Goal: Task Accomplishment & Management: Manage account settings

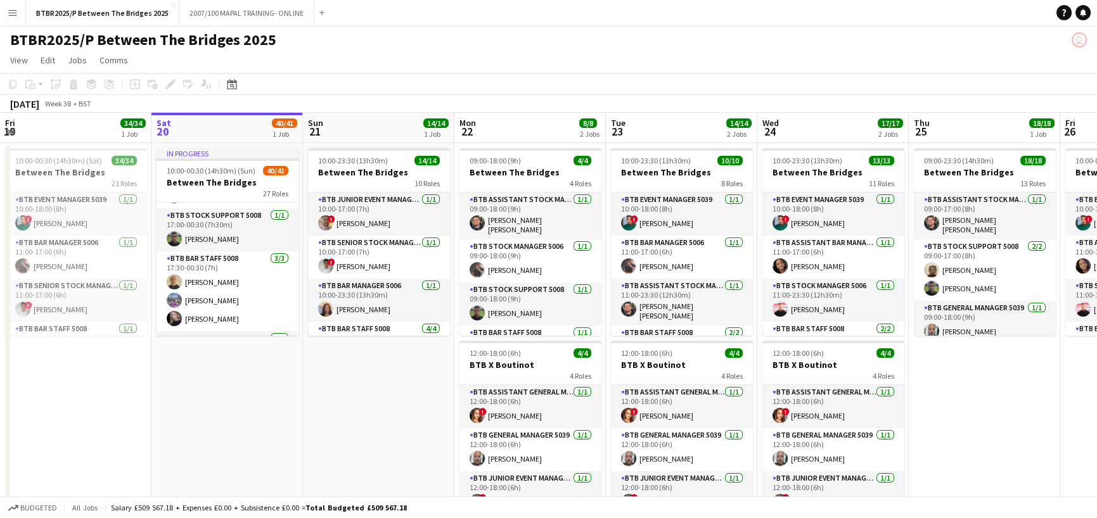
scroll to position [1034, 0]
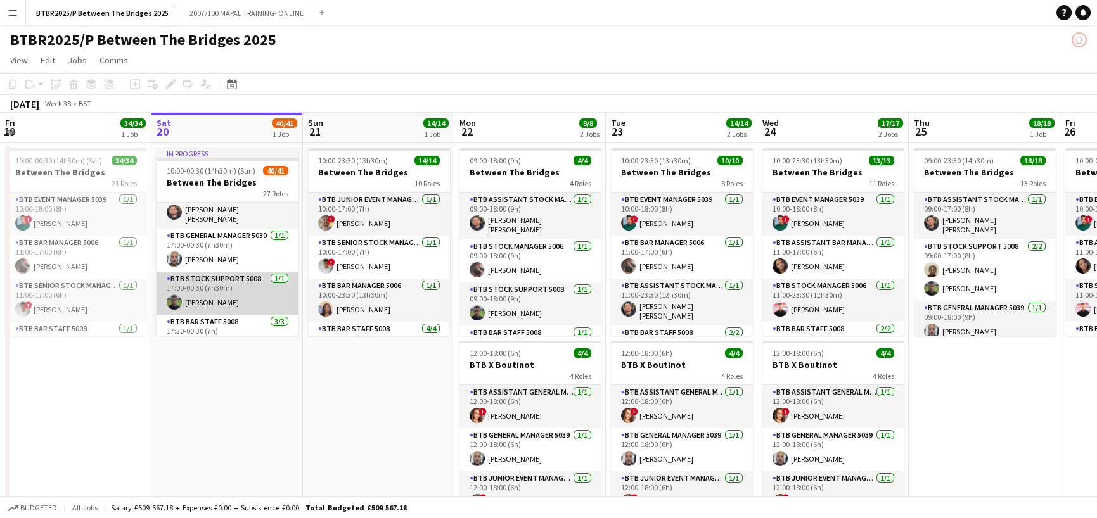
click at [234, 285] on app-card-role "BTB Stock support 5008 [DATE] 17:00-00:30 (7h30m) [PERSON_NAME]" at bounding box center [228, 293] width 142 height 43
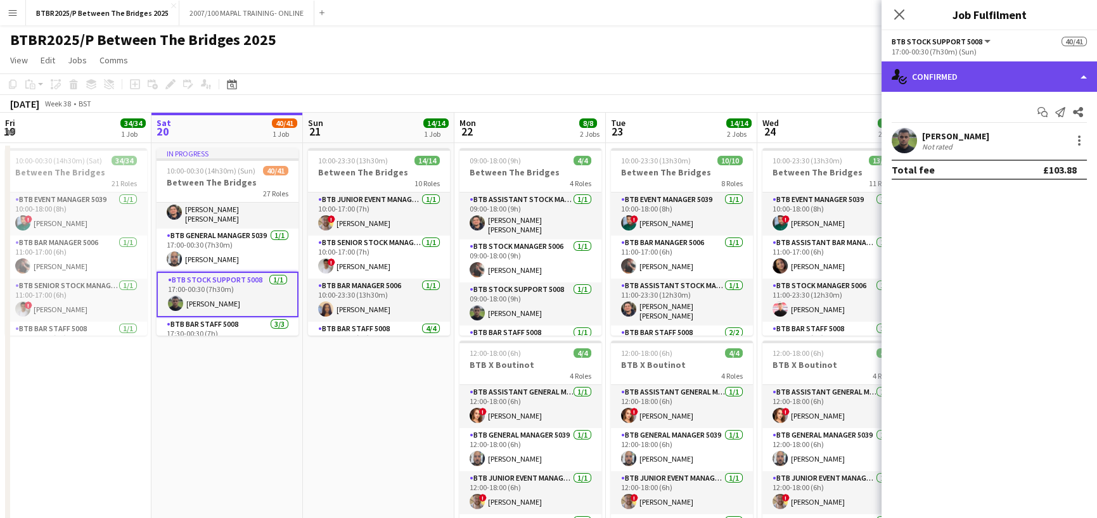
click at [1035, 80] on div "single-neutral-actions-check-2 Confirmed" at bounding box center [988, 76] width 215 height 30
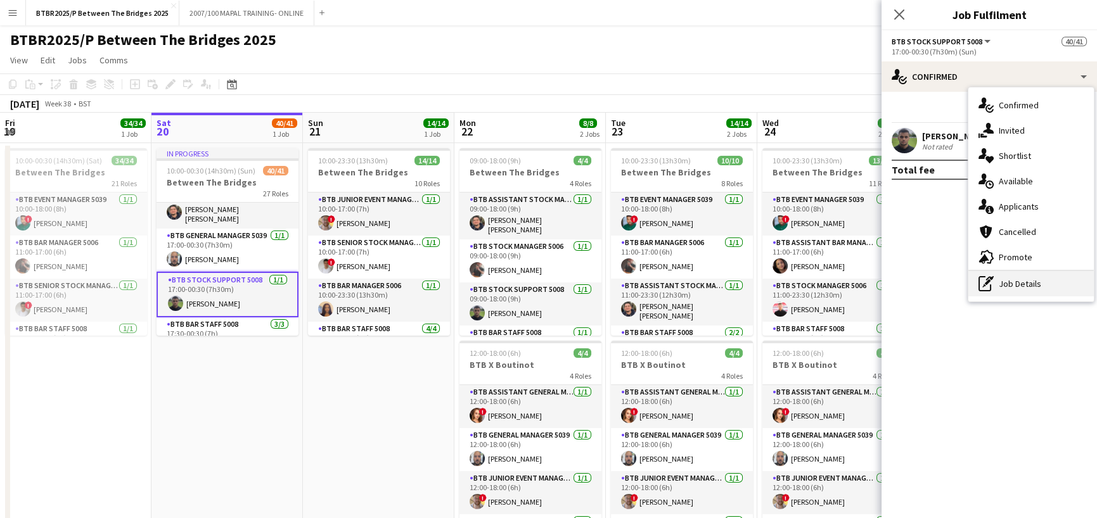
click at [1042, 279] on div "pen-write Job Details" at bounding box center [1030, 283] width 125 height 25
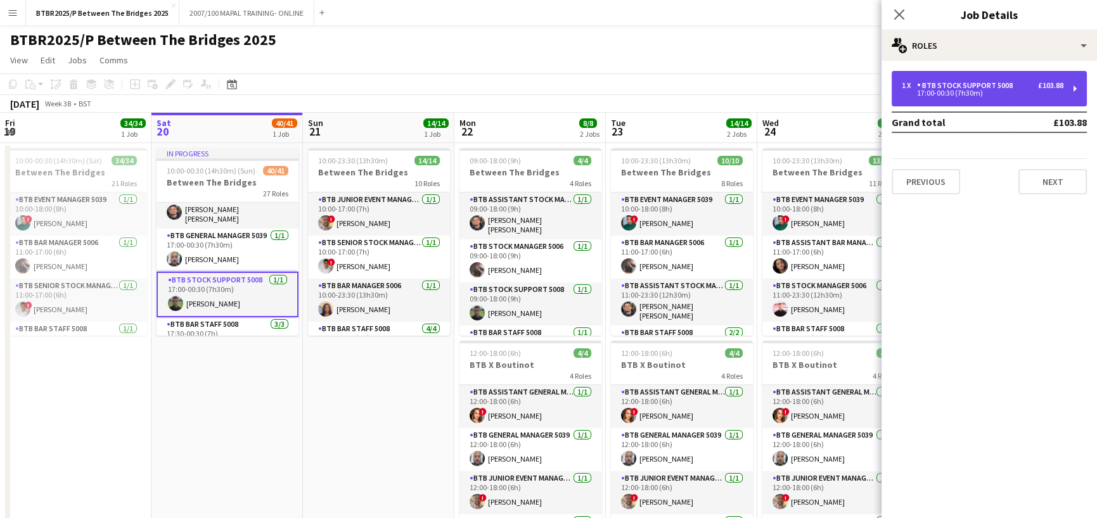
click at [1004, 96] on div "17:00-00:30 (7h30m)" at bounding box center [983, 93] width 162 height 6
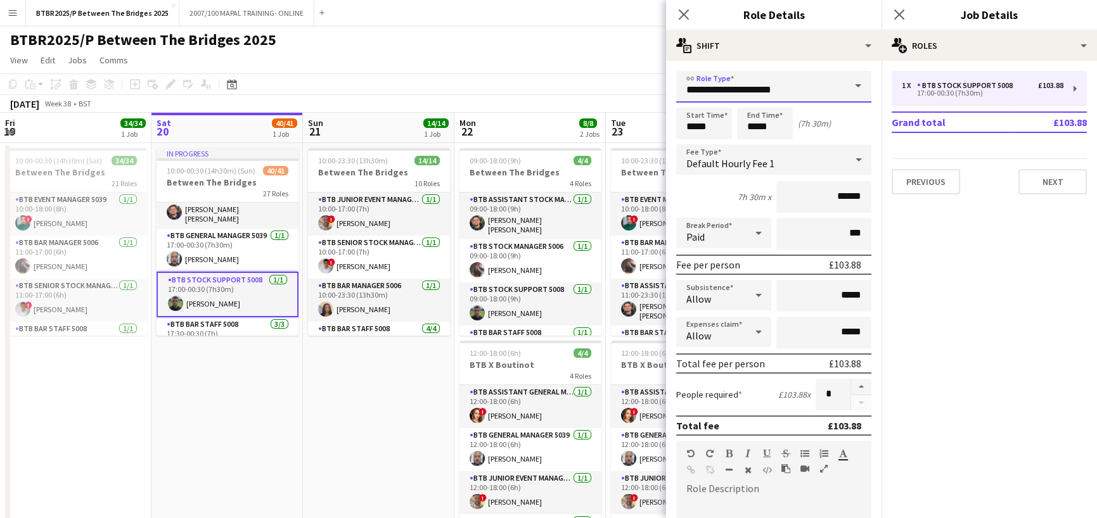
drag, startPoint x: 791, startPoint y: 92, endPoint x: 705, endPoint y: 90, distance: 85.6
click at [705, 90] on input "**********" at bounding box center [773, 87] width 195 height 32
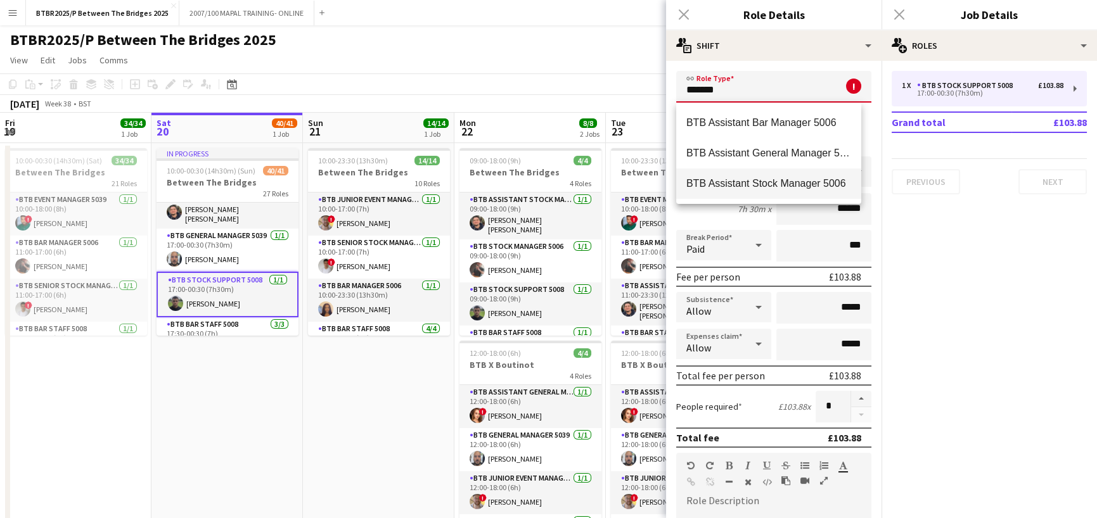
click at [751, 182] on span "BTB Assistant Stock Manager 5006" at bounding box center [768, 183] width 165 height 12
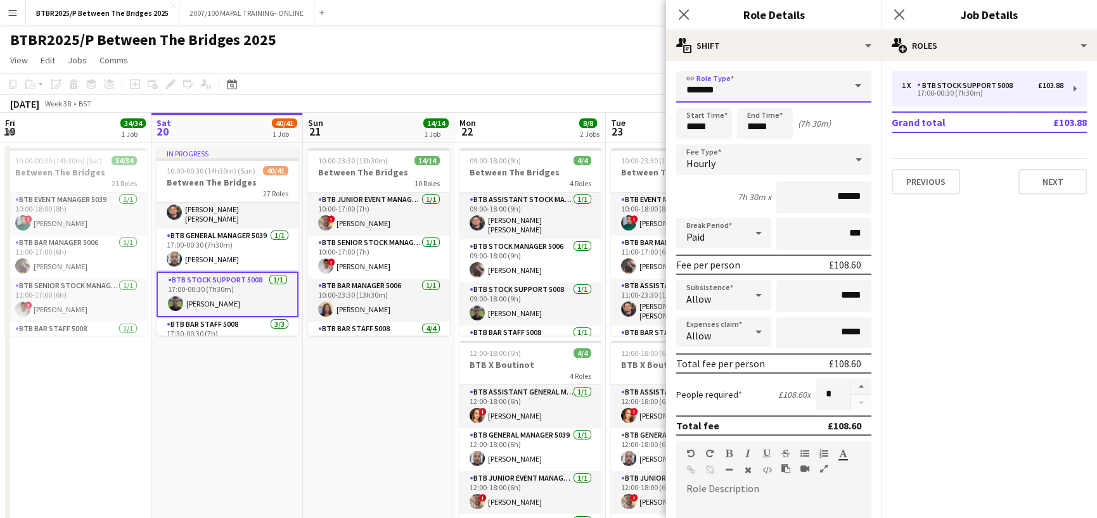
type input "**********"
type input "******"
click at [636, 60] on app-page-menu "View Day view expanded Day view collapsed Month view Date picker Jump to [DATE]…" at bounding box center [548, 61] width 1097 height 24
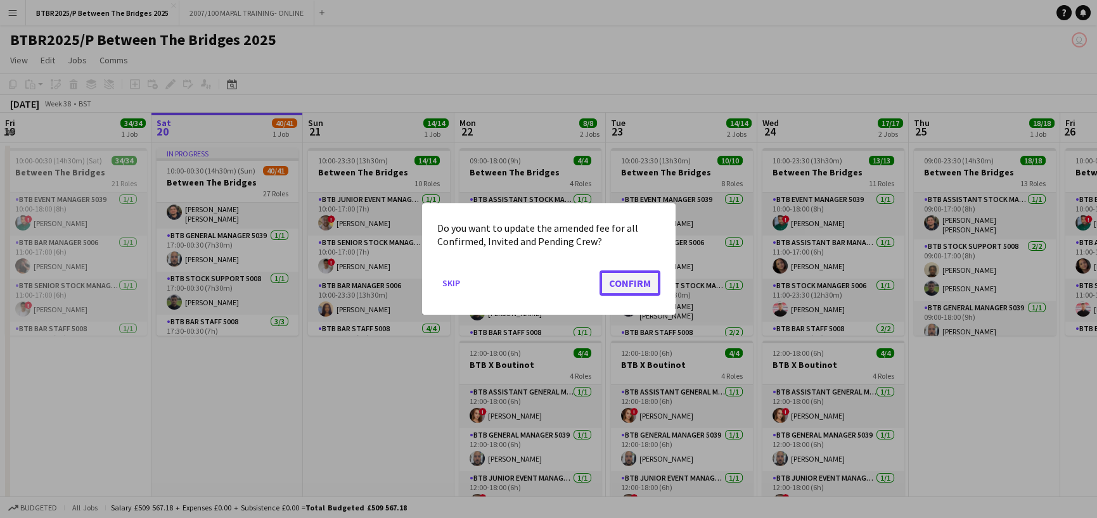
click at [645, 280] on button "Confirm" at bounding box center [629, 283] width 61 height 25
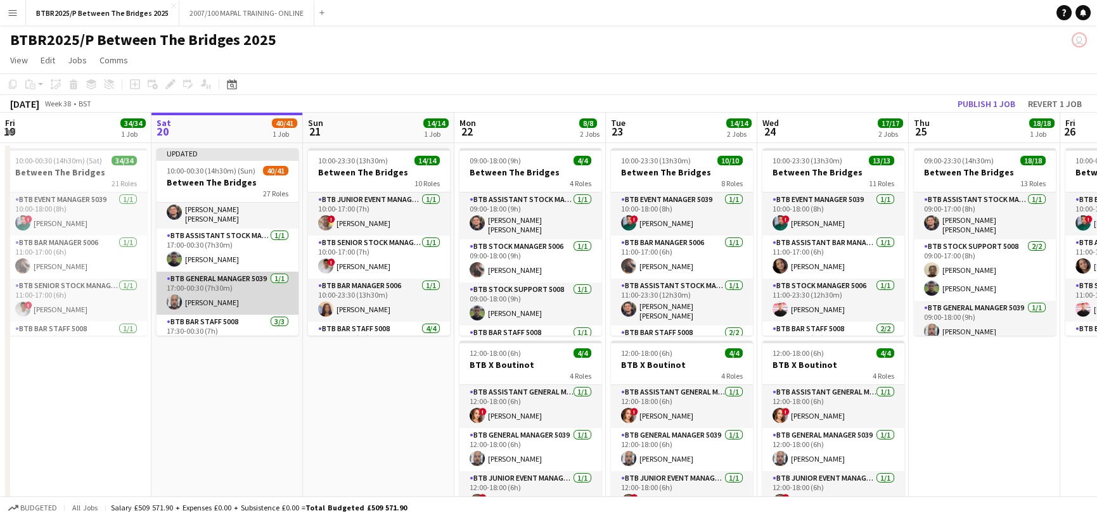
scroll to position [970, 0]
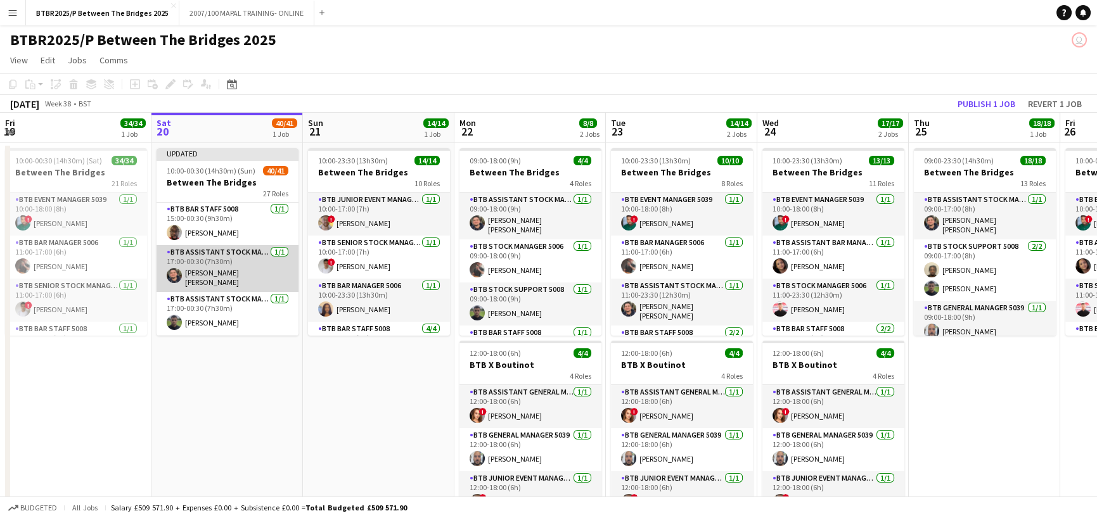
click at [235, 262] on app-card-role "BTB Assistant Stock Manager 5006 [DATE] 17:00-00:30 (7h30m) [PERSON_NAME] [PERS…" at bounding box center [228, 268] width 142 height 47
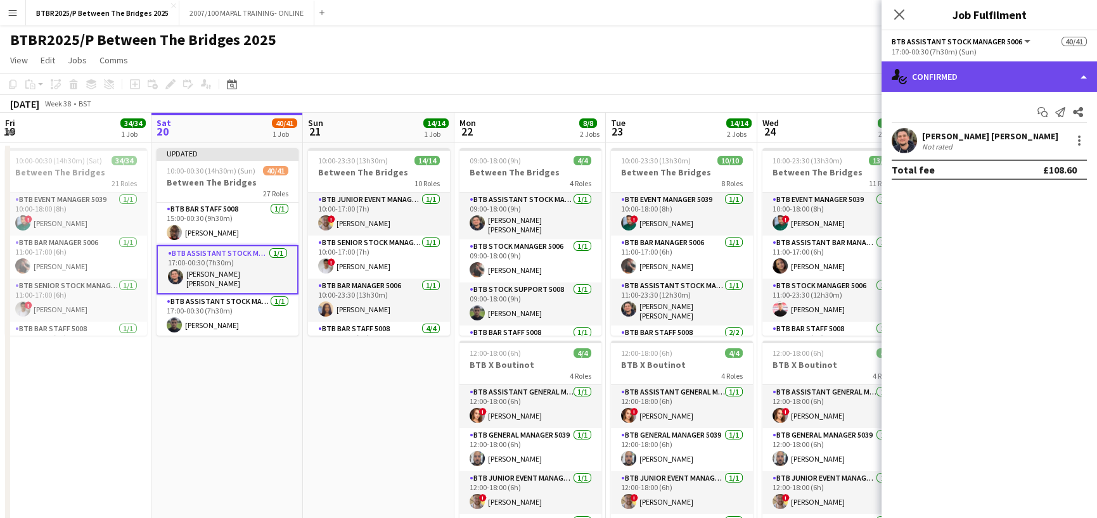
click at [999, 91] on div "single-neutral-actions-check-2 Confirmed" at bounding box center [988, 76] width 215 height 30
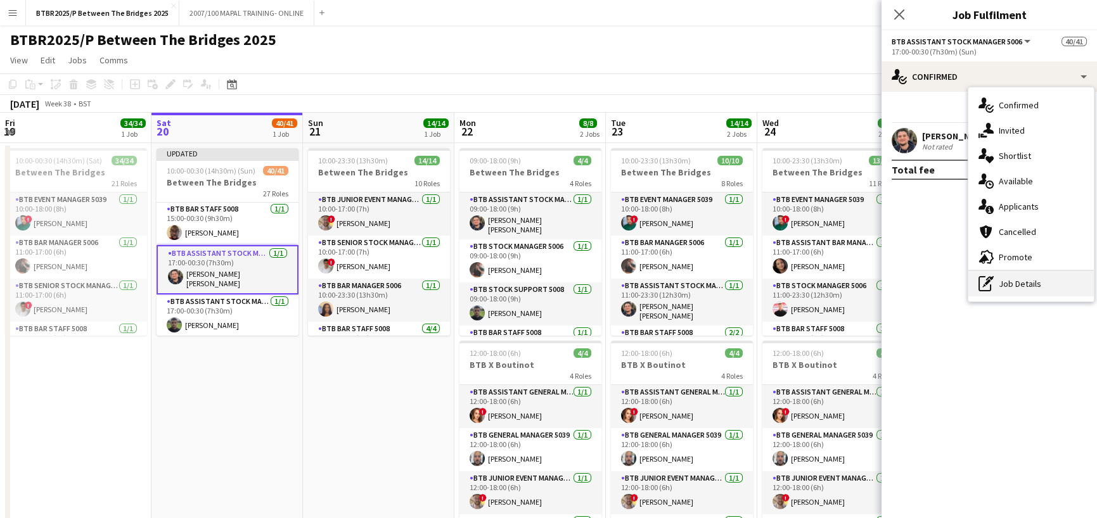
click at [1048, 279] on div "pen-write Job Details" at bounding box center [1030, 283] width 125 height 25
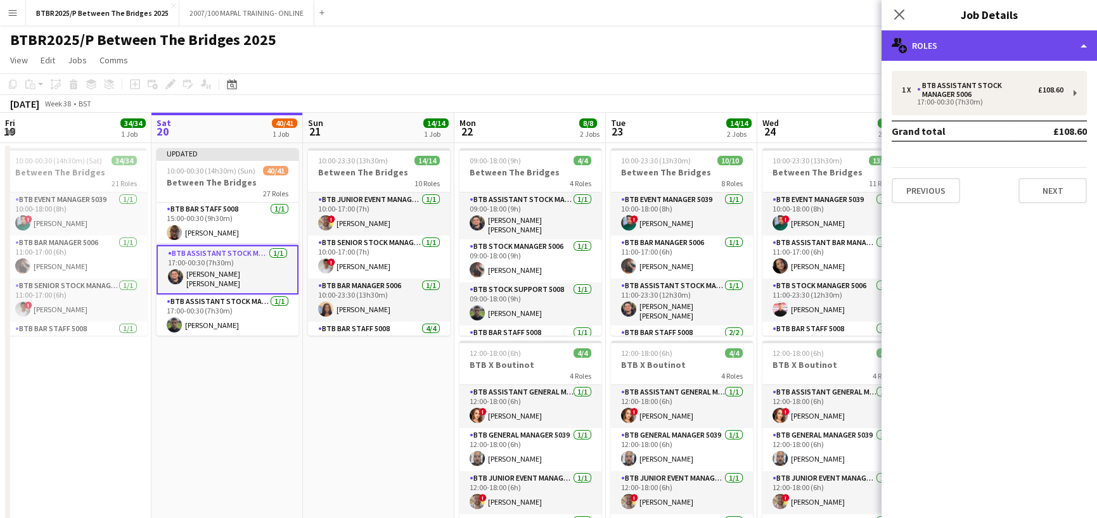
click at [1015, 52] on div "multiple-users-add Roles" at bounding box center [988, 45] width 215 height 30
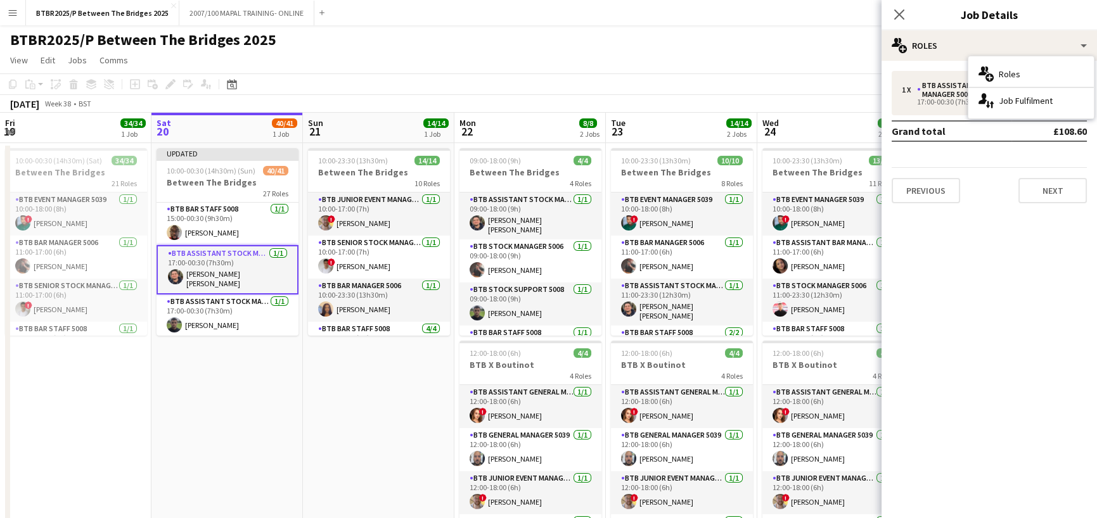
click at [976, 156] on div "1 x BTB Assistant Stock Manager 5006 £108.60 17:00-00:30 (7h30m) Grand total £1…" at bounding box center [988, 137] width 215 height 132
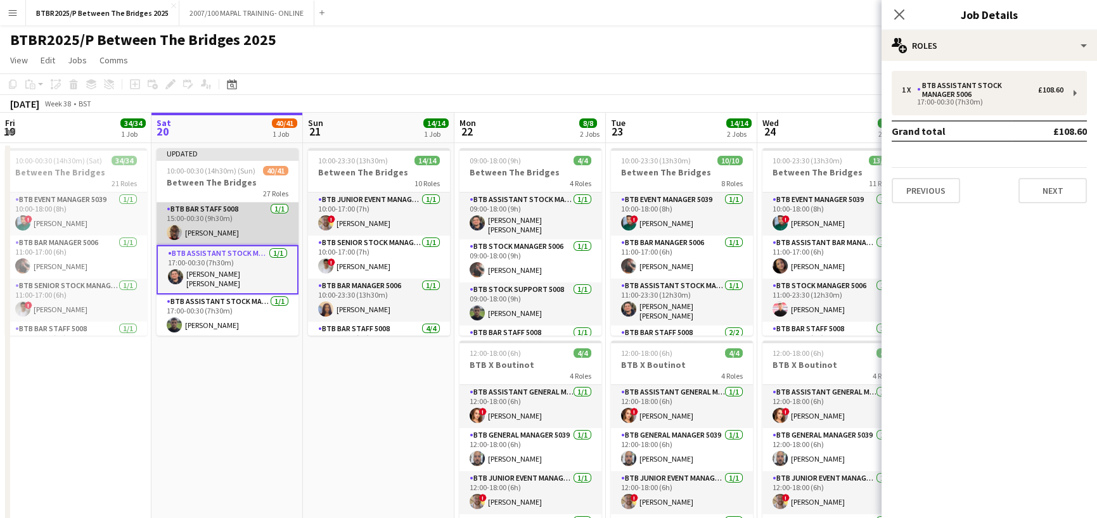
click at [243, 228] on app-card-role "BTB Bar Staff 5008 [DATE] 15:00-00:30 (9h30m) [PERSON_NAME]" at bounding box center [228, 223] width 142 height 43
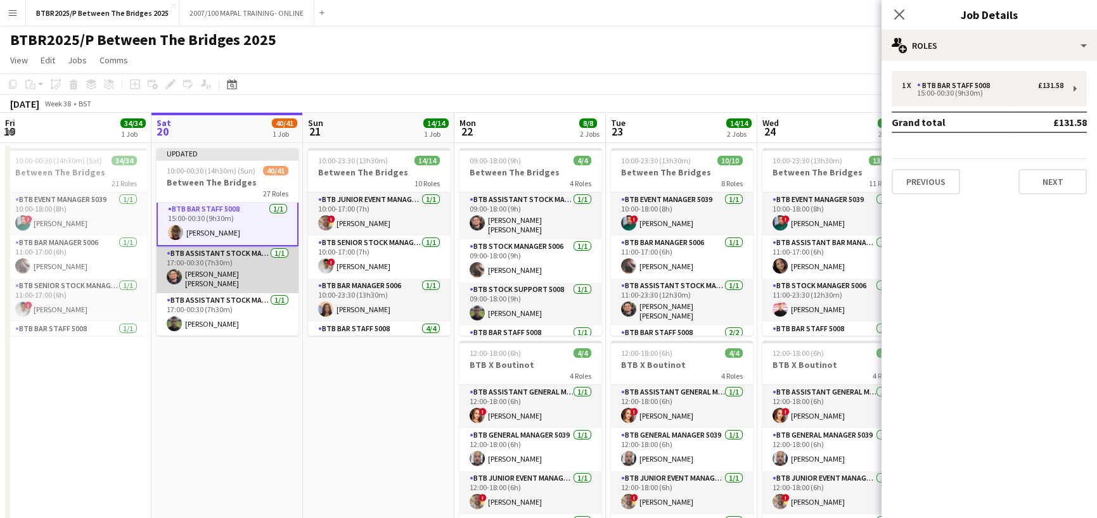
click at [238, 261] on app-card-role "BTB Assistant Stock Manager 5006 [DATE] 17:00-00:30 (7h30m) [PERSON_NAME] [PERS…" at bounding box center [228, 270] width 142 height 47
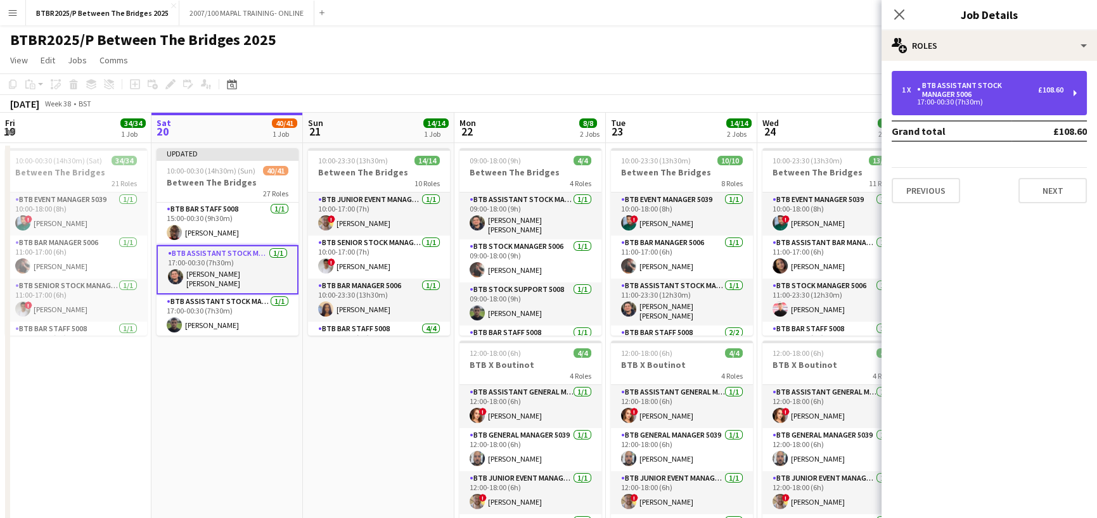
click at [1058, 109] on div "1 x BTB Assistant Stock Manager 5006 £108.60 17:00-00:30 (7h30m)" at bounding box center [989, 93] width 195 height 44
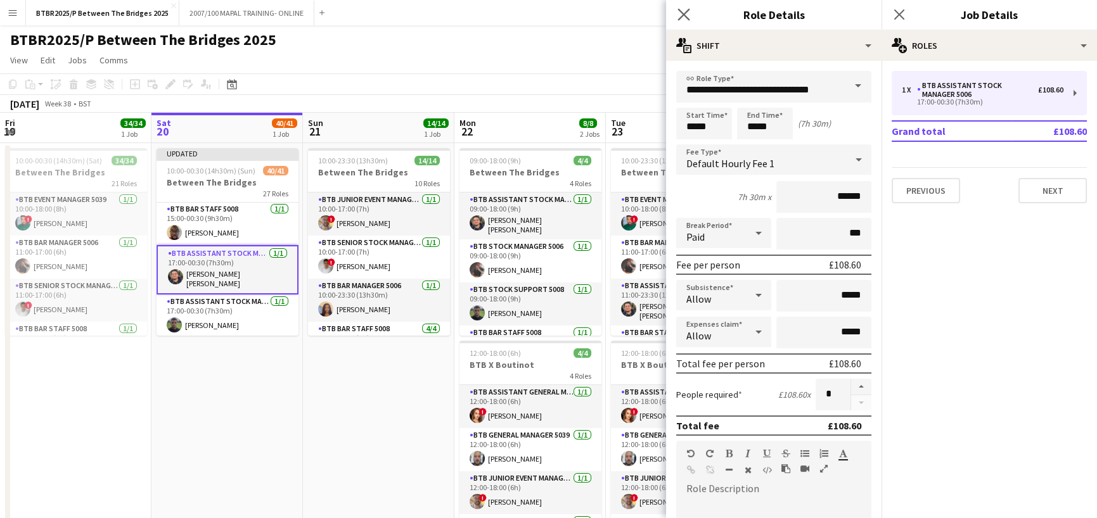
click at [681, 6] on app-icon "Close pop-in" at bounding box center [684, 15] width 18 height 18
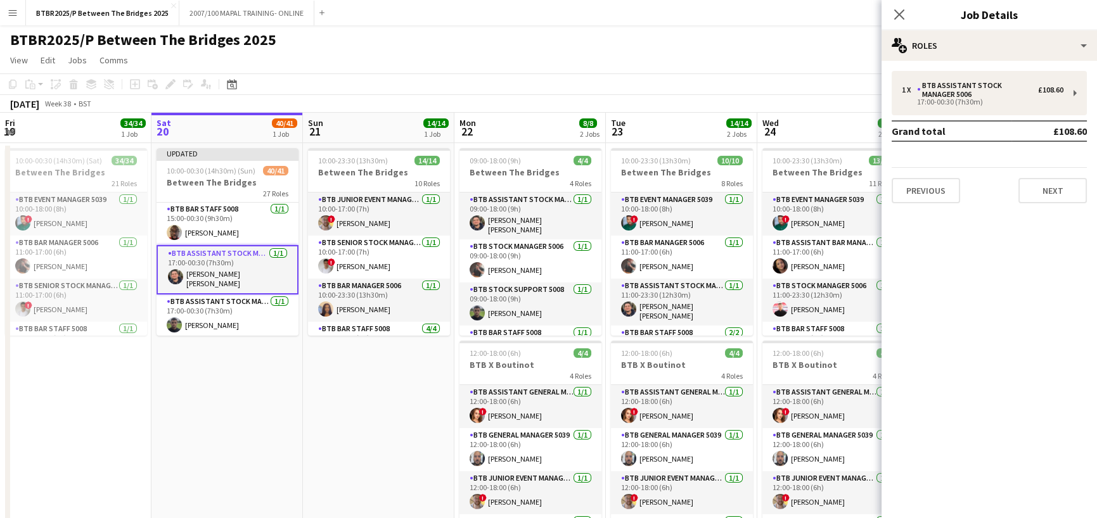
click at [433, 86] on app-toolbar "Copy Paste Paste Ctrl+V Paste with crew Ctrl+Shift+V Paste linked Job [GEOGRAPH…" at bounding box center [548, 85] width 1097 height 22
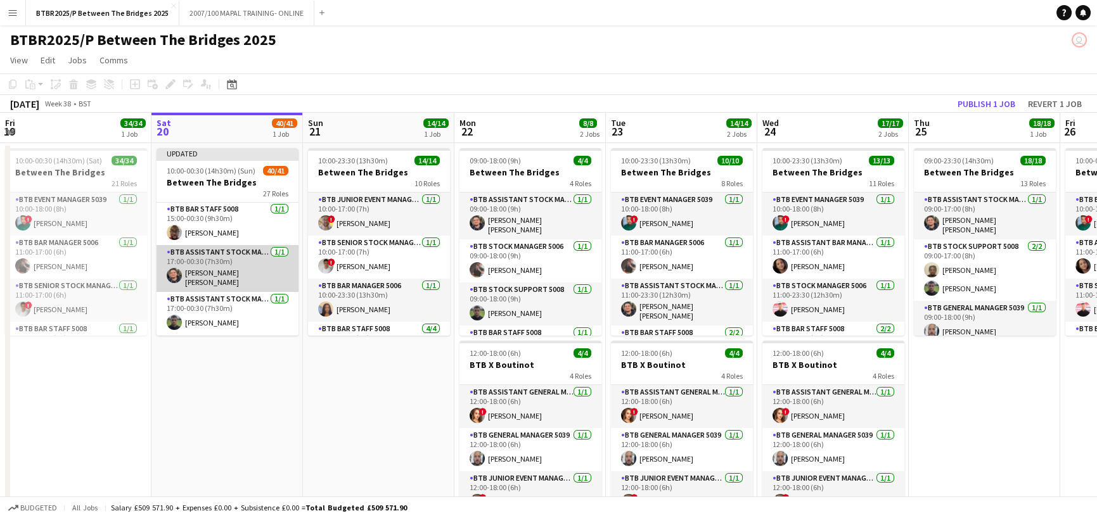
click at [238, 268] on app-card-role "BTB Assistant Stock Manager 5006 [DATE] 17:00-00:30 (7h30m) [PERSON_NAME] [PERS…" at bounding box center [228, 268] width 142 height 47
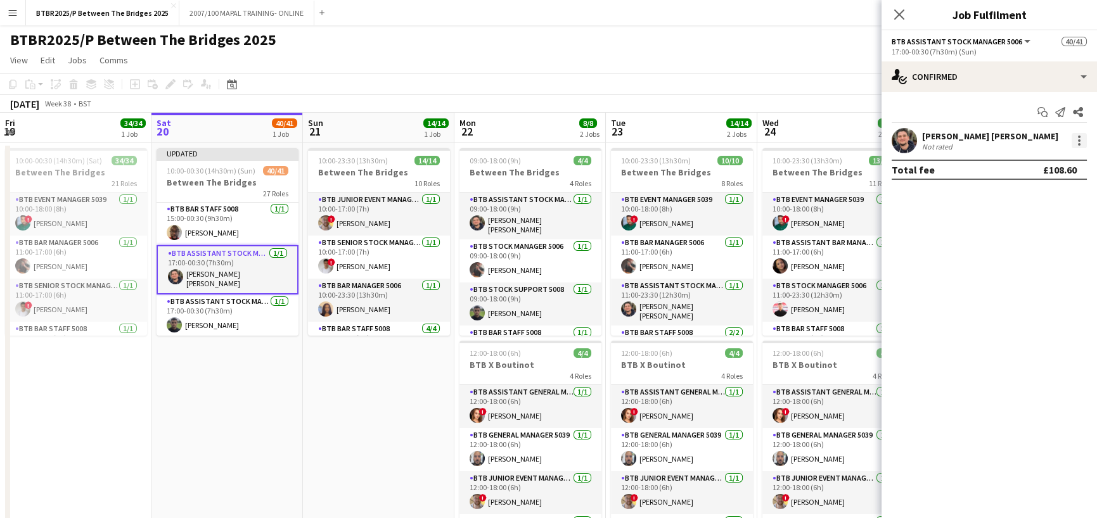
click at [1077, 136] on div at bounding box center [1079, 140] width 15 height 15
click at [1027, 285] on span "Remove" at bounding box center [1017, 285] width 38 height 11
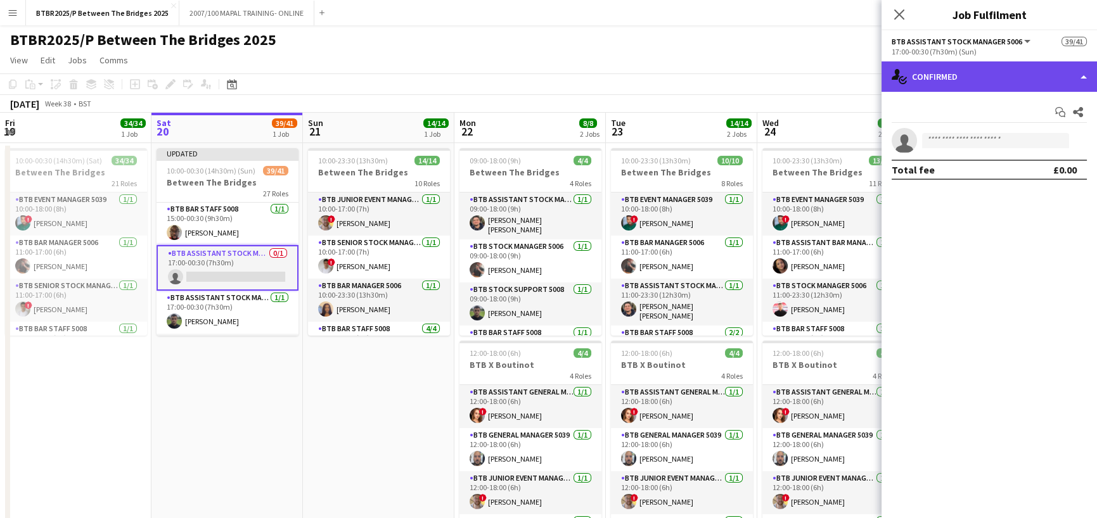
click at [1009, 71] on div "single-neutral-actions-check-2 Confirmed" at bounding box center [988, 76] width 215 height 30
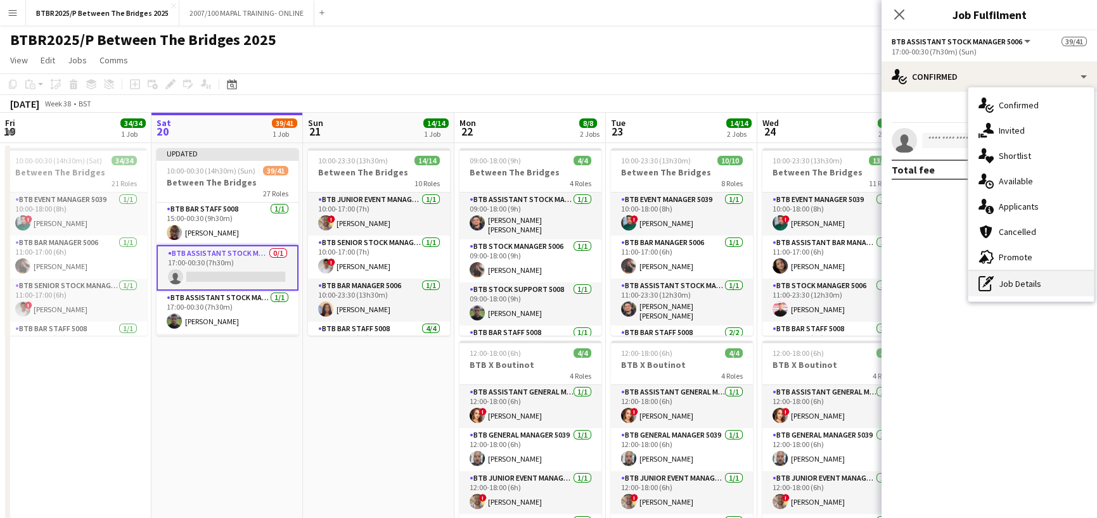
click at [1025, 279] on div "pen-write Job Details" at bounding box center [1030, 283] width 125 height 25
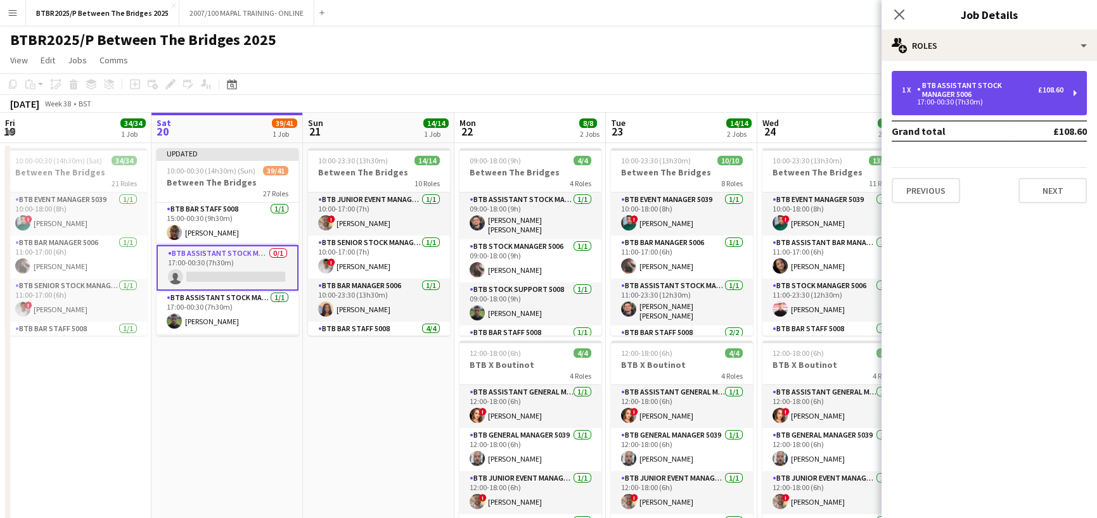
click at [1023, 93] on div "BTB Assistant Stock Manager 5006" at bounding box center [977, 90] width 121 height 18
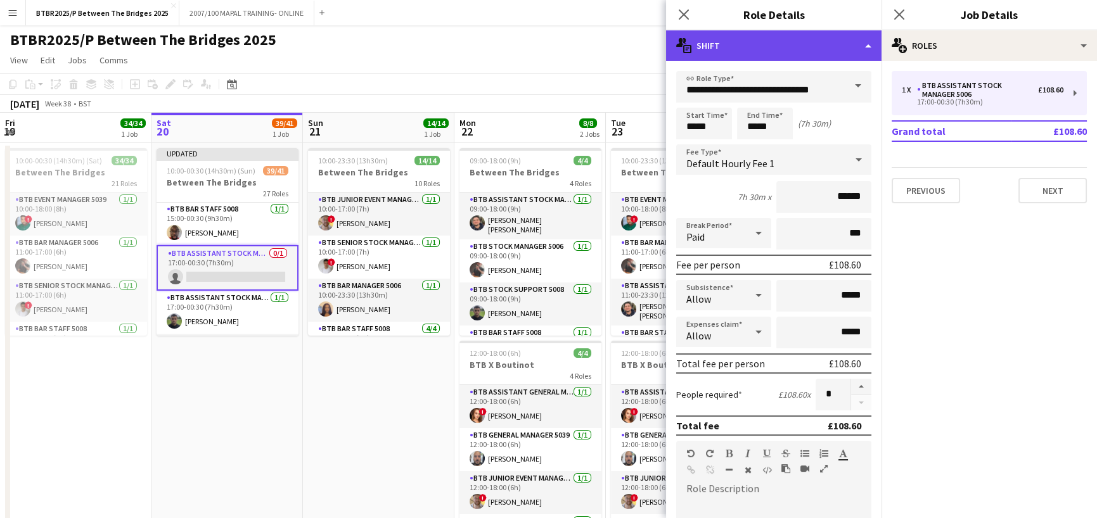
click at [849, 49] on div "multiple-actions-text Shift" at bounding box center [773, 45] width 215 height 30
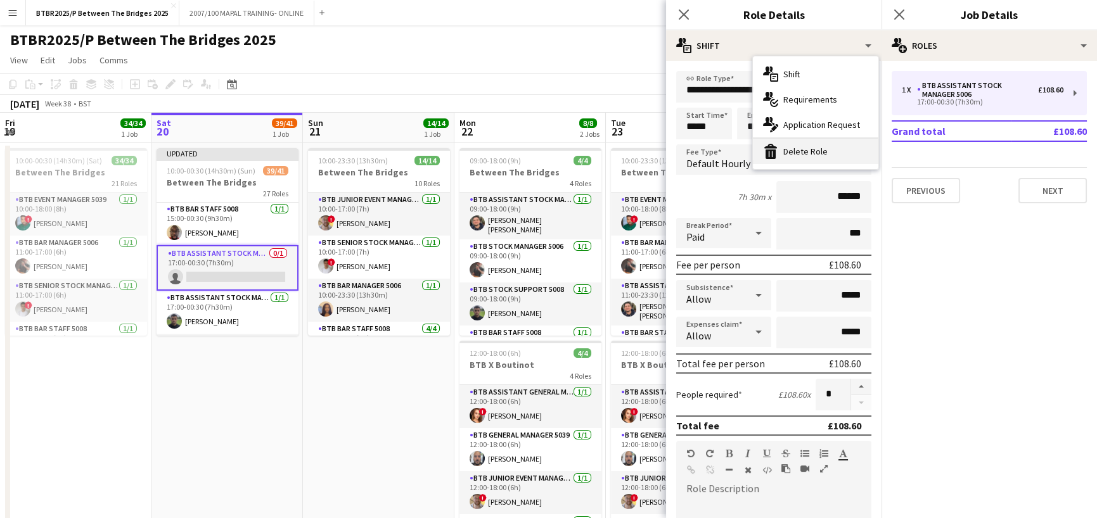
click at [850, 142] on div "bin-2 Delete Role" at bounding box center [815, 151] width 125 height 25
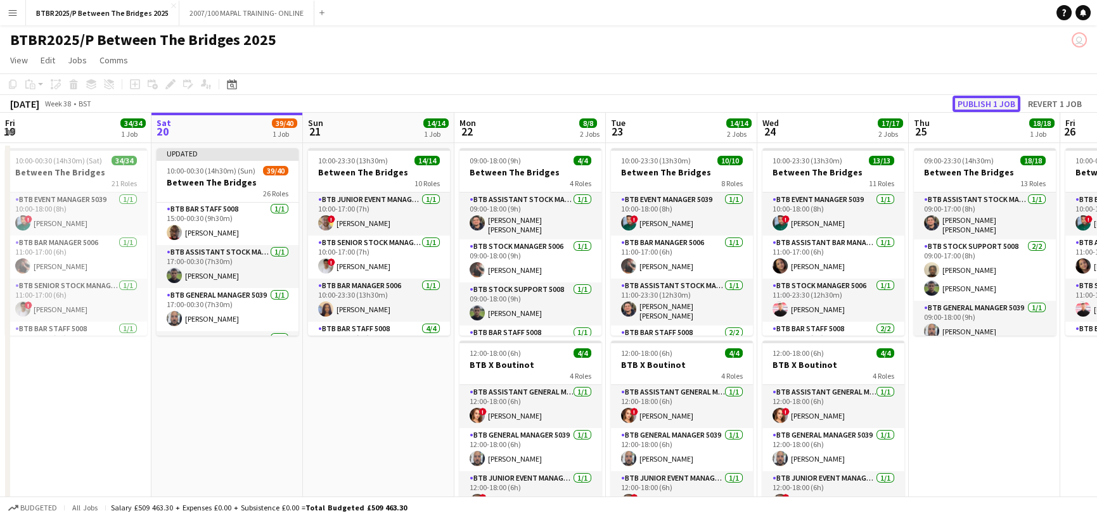
click at [975, 103] on button "Publish 1 job" at bounding box center [986, 104] width 68 height 16
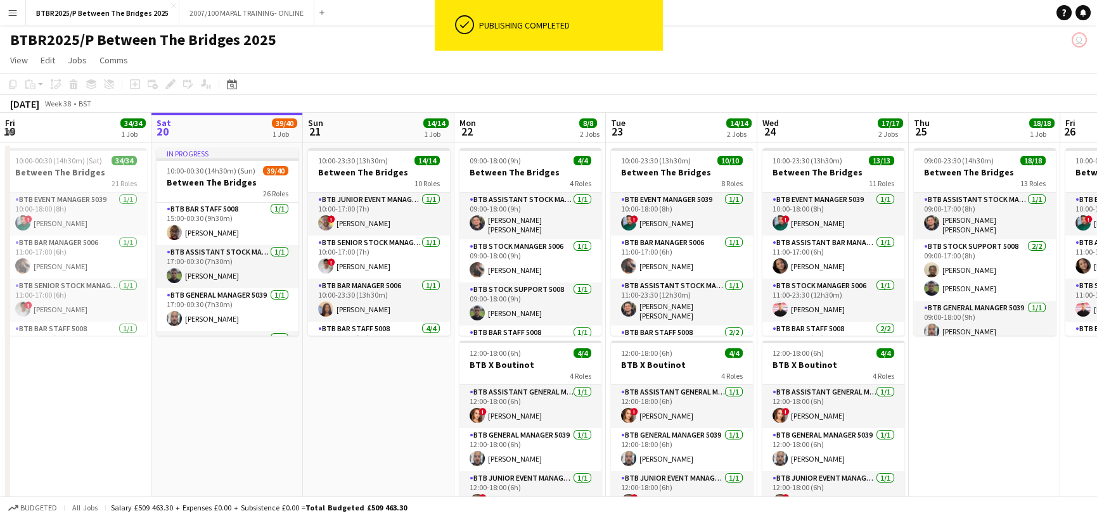
click at [385, 55] on app-page-menu "View Day view expanded Day view collapsed Month view Date picker Jump to [DATE]…" at bounding box center [548, 61] width 1097 height 24
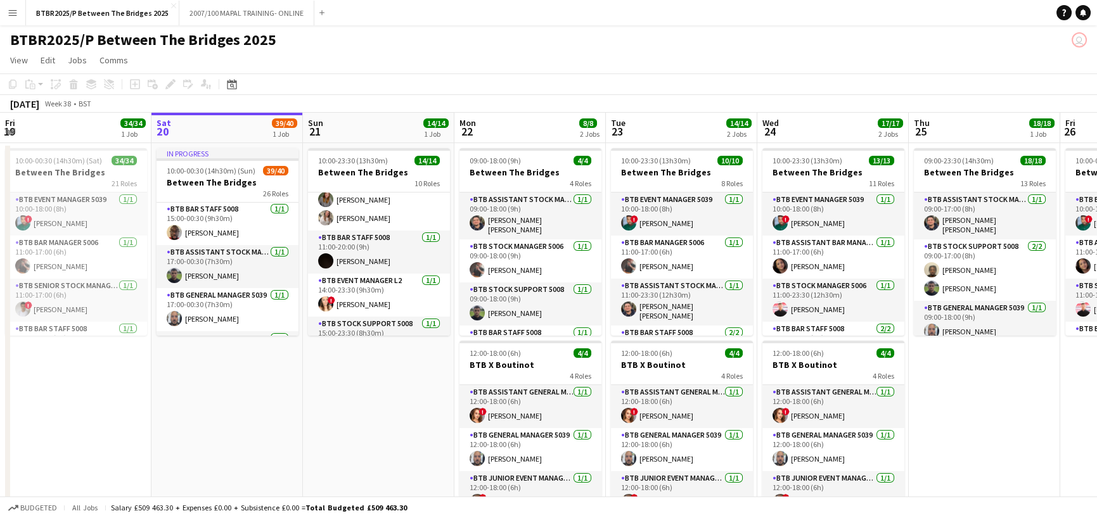
scroll to position [190, 0]
click at [381, 256] on app-card-role "BTB Bar Staff 5008 [DATE] 11:00-20:00 (9h) [PERSON_NAME]" at bounding box center [379, 251] width 142 height 43
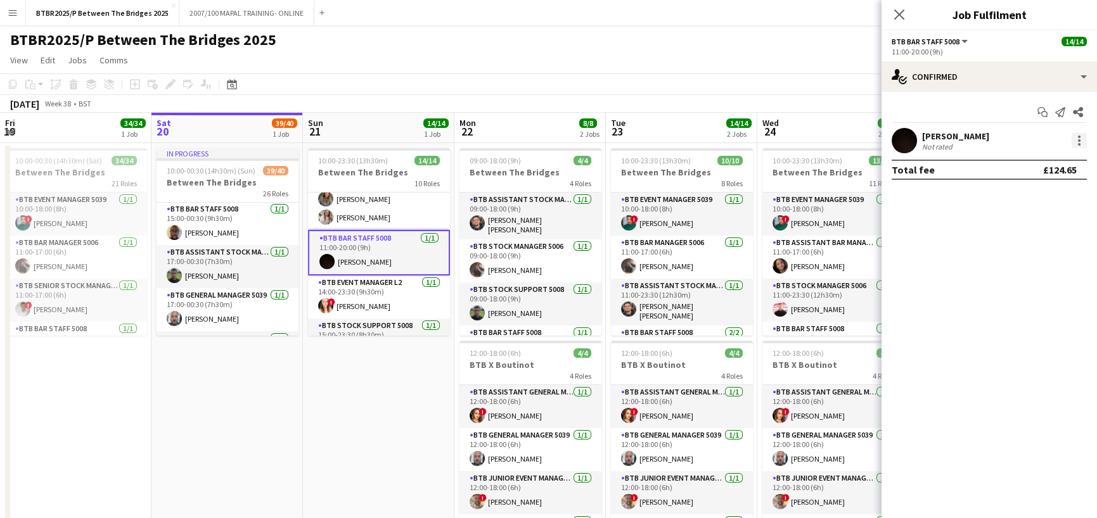
click at [1075, 141] on div at bounding box center [1079, 140] width 15 height 15
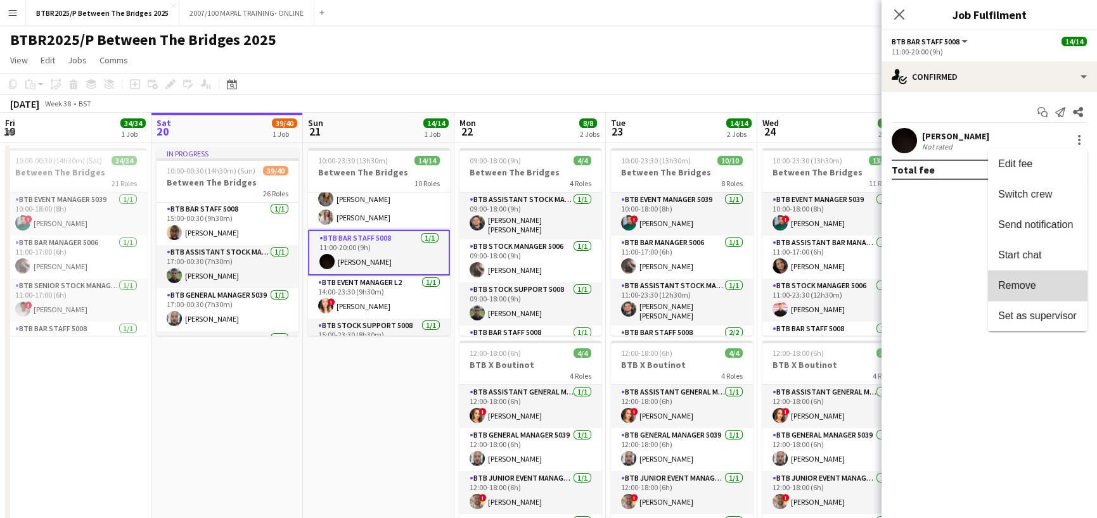
click at [1003, 290] on span "Remove" at bounding box center [1017, 285] width 38 height 11
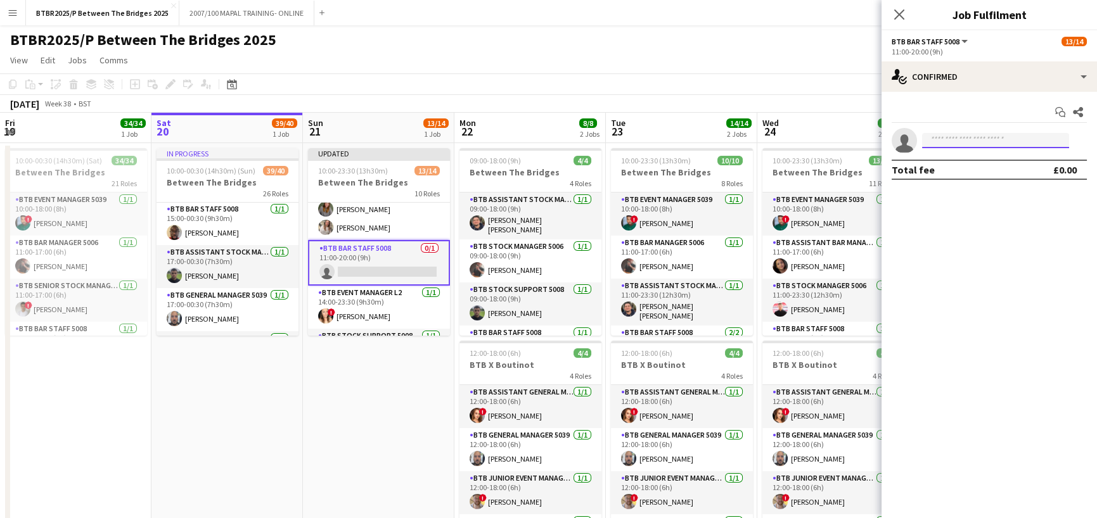
click at [958, 141] on input at bounding box center [995, 140] width 147 height 15
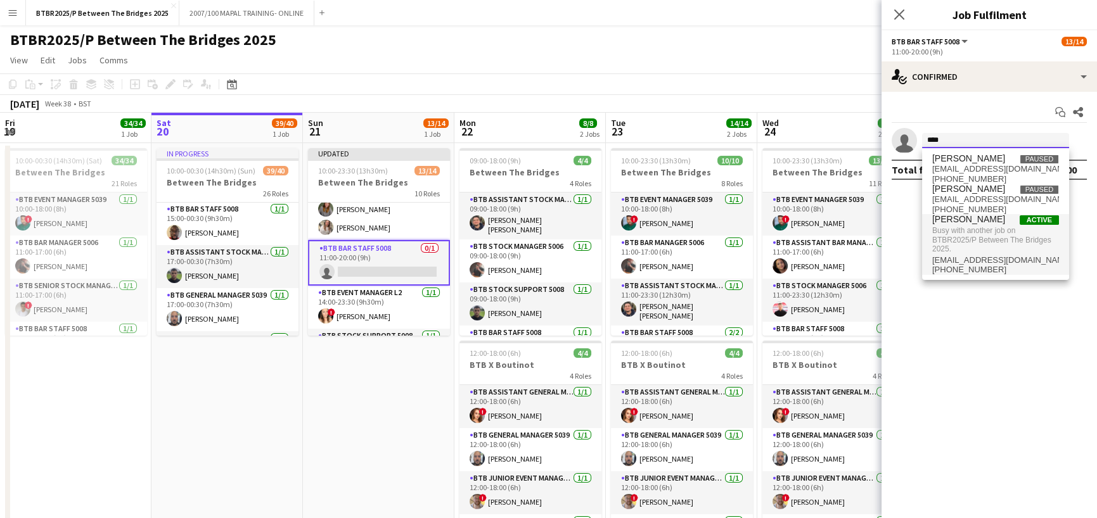
type input "****"
click at [970, 223] on span "[PERSON_NAME]" at bounding box center [968, 219] width 73 height 11
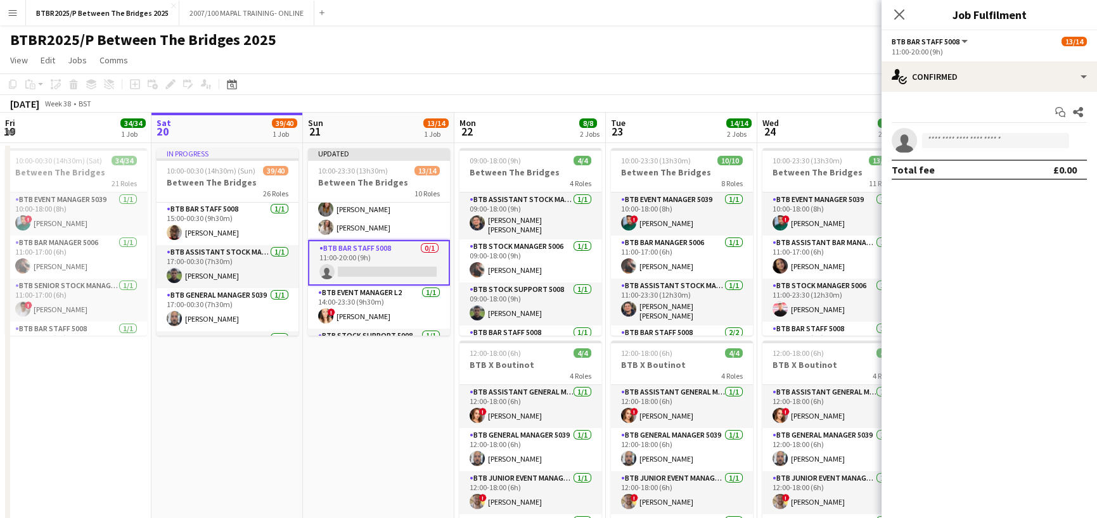
click at [828, 40] on div "BTBR2025/P Between The Bridges 2025 user" at bounding box center [548, 37] width 1097 height 24
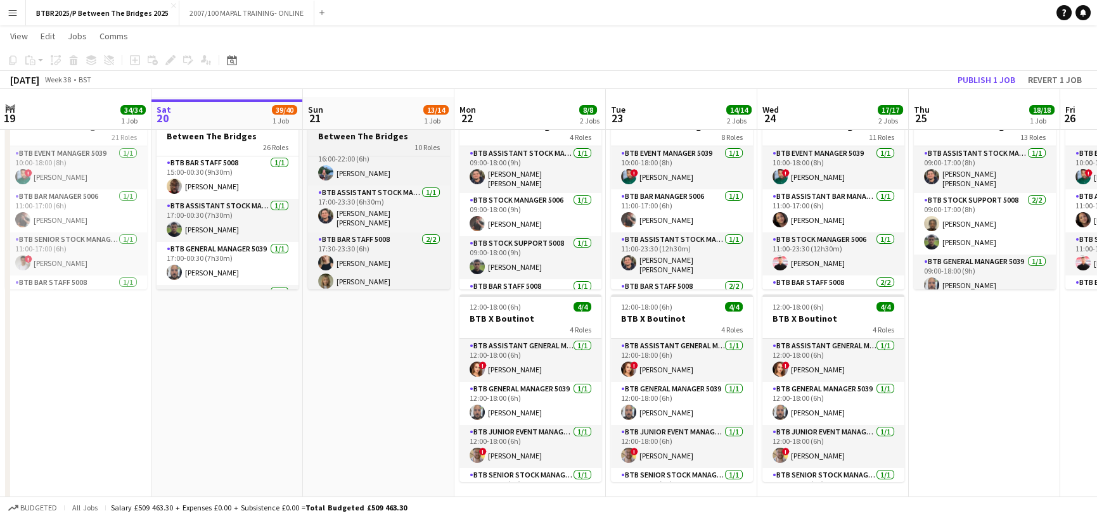
scroll to position [56, 0]
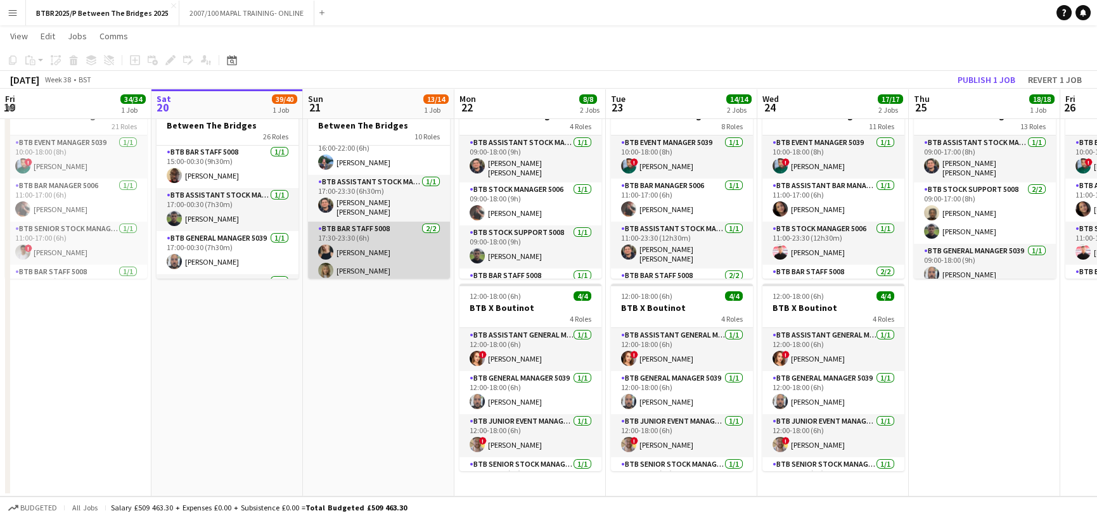
click at [399, 256] on app-card-role "BTB Bar Staff 5008 [DATE] 17:30-23:30 (6h) [PERSON_NAME] [PERSON_NAME]" at bounding box center [379, 252] width 142 height 61
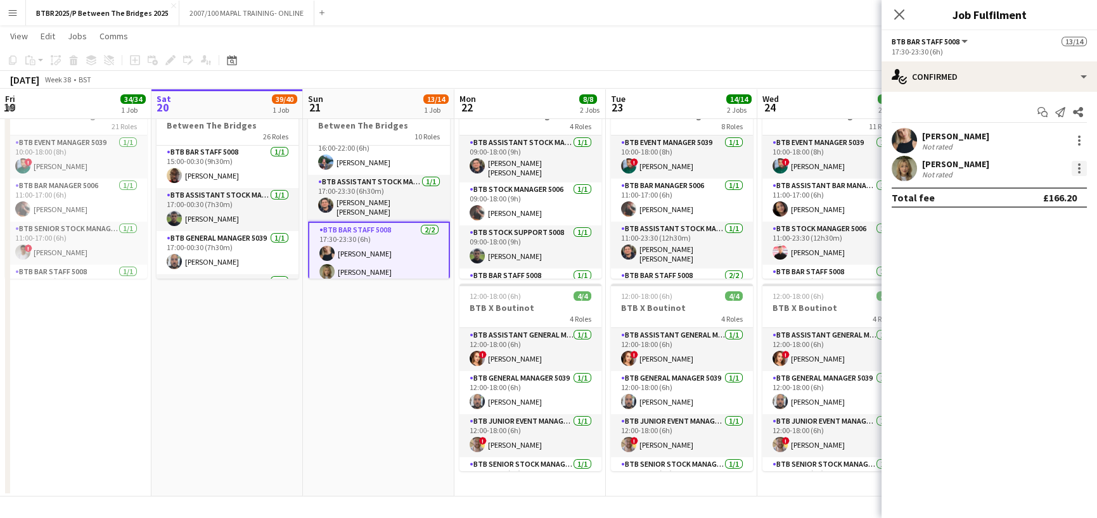
click at [1075, 165] on div at bounding box center [1079, 168] width 15 height 15
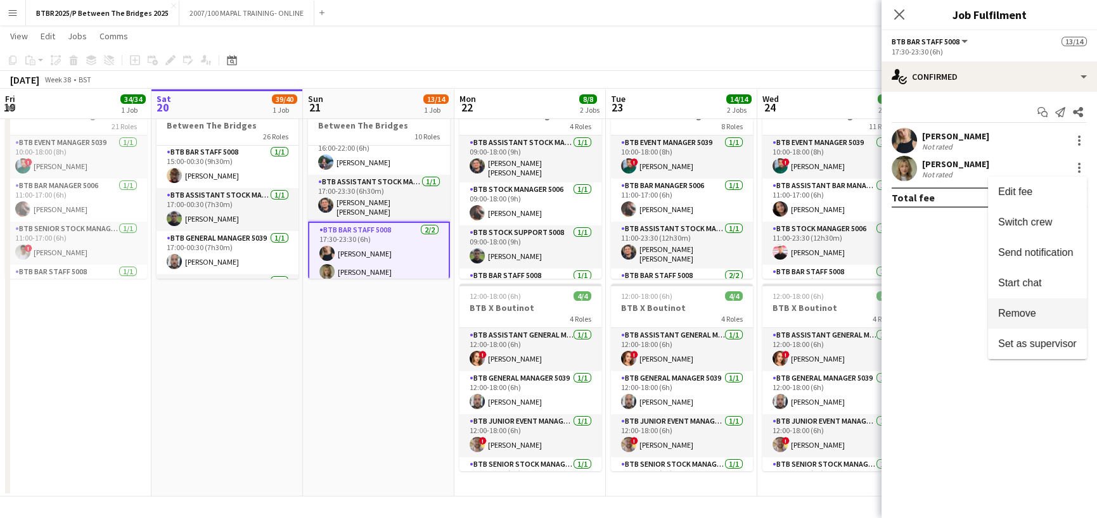
click at [1014, 316] on span "Remove" at bounding box center [1017, 313] width 38 height 11
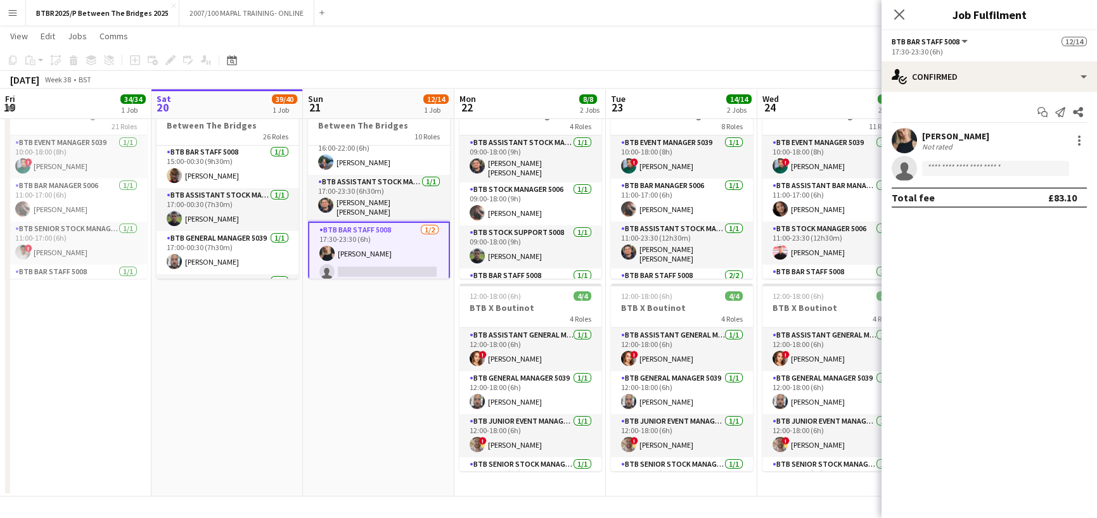
click at [849, 71] on div "[DATE] Week 38 • BST Publish 1 job Revert 1 job" at bounding box center [548, 80] width 1097 height 18
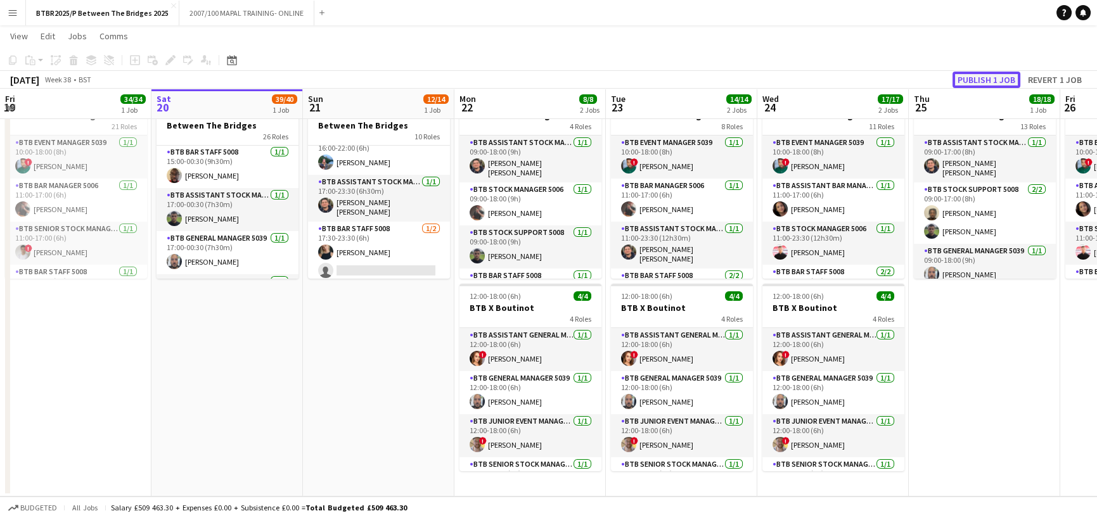
click at [958, 77] on button "Publish 1 job" at bounding box center [986, 80] width 68 height 16
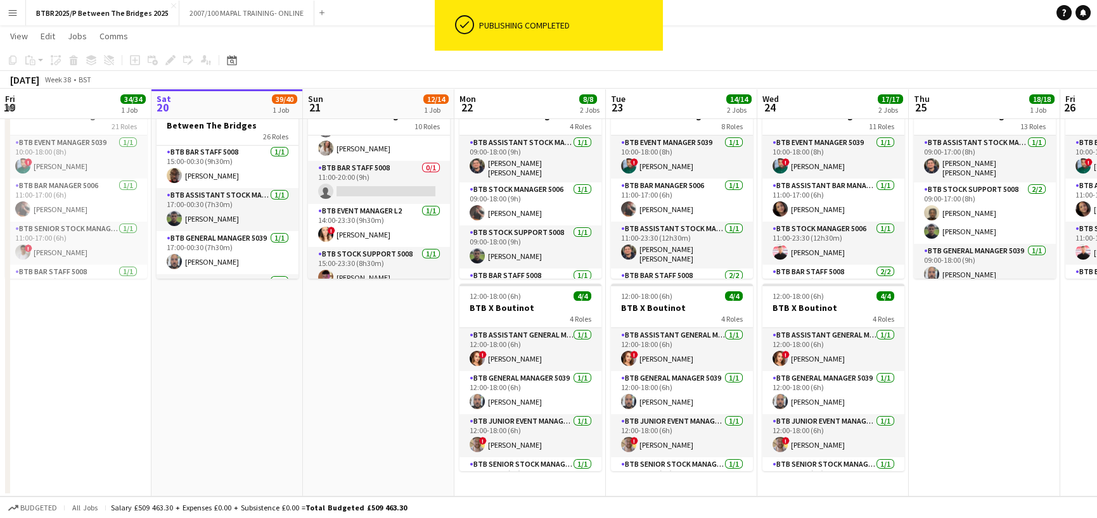
scroll to position [170, 0]
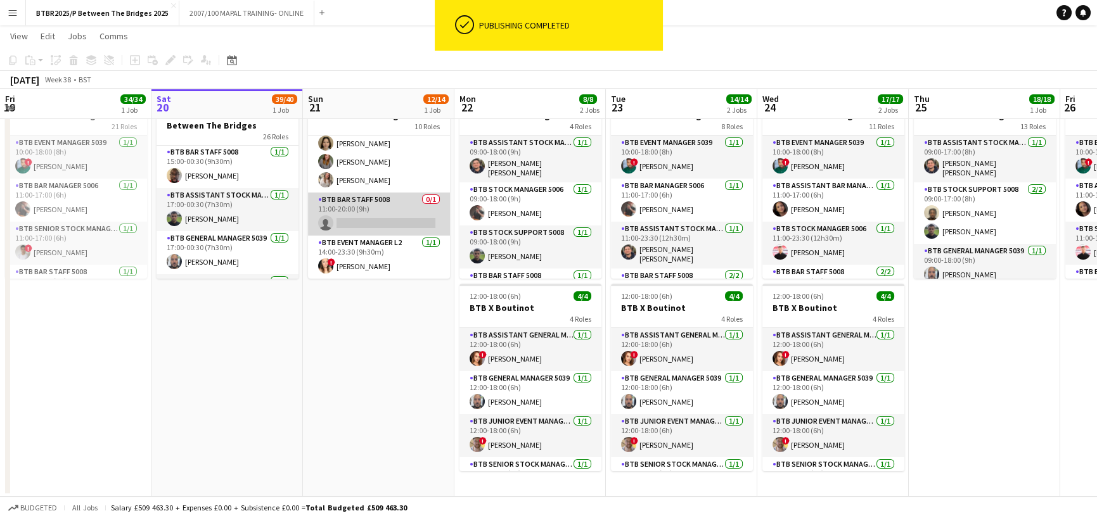
drag, startPoint x: 361, startPoint y: 215, endPoint x: 395, endPoint y: 222, distance: 34.4
click at [361, 214] on app-card-role "BTB Bar Staff 5008 0/1 11:00-20:00 (9h) single-neutral-actions" at bounding box center [379, 214] width 142 height 43
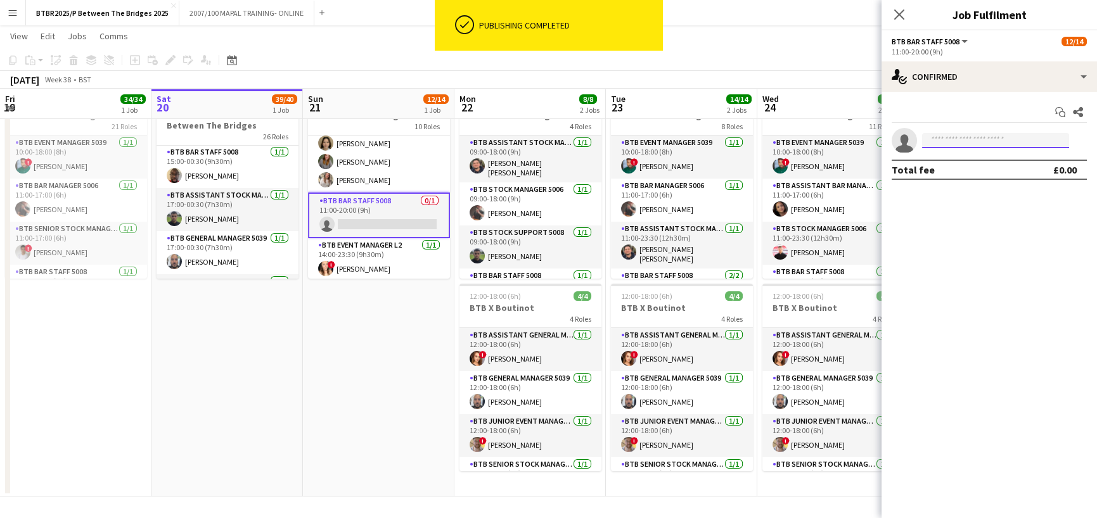
click at [978, 144] on input at bounding box center [995, 140] width 147 height 15
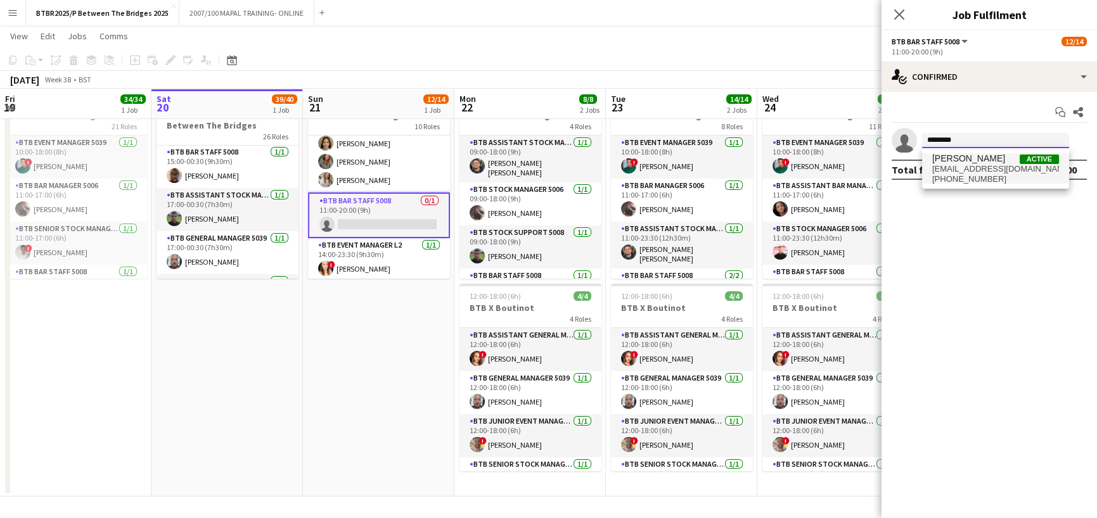
type input "********"
click at [976, 174] on span "[PHONE_NUMBER]" at bounding box center [995, 179] width 127 height 10
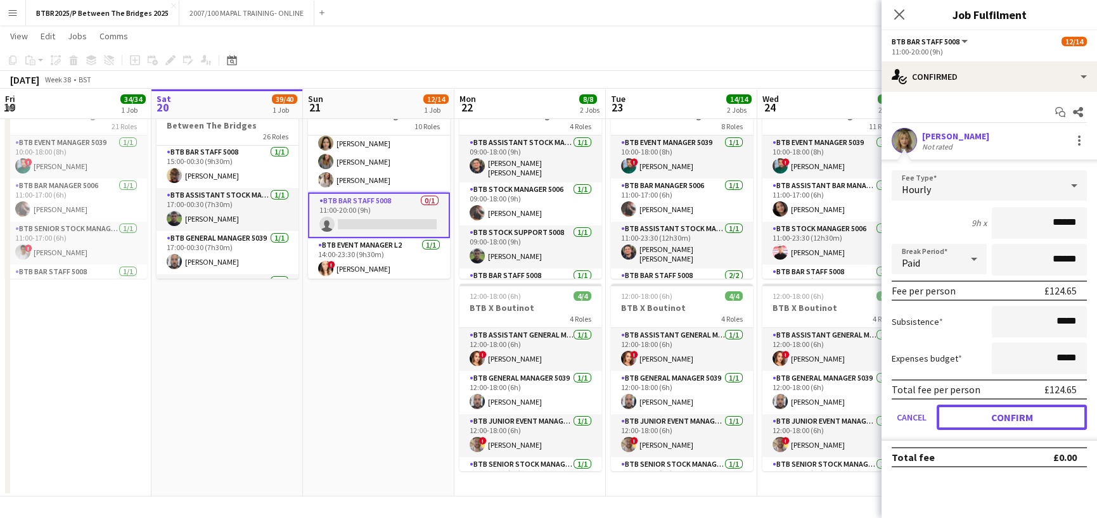
drag, startPoint x: 1016, startPoint y: 420, endPoint x: 970, endPoint y: 395, distance: 53.0
click at [1016, 420] on button "Confirm" at bounding box center [1012, 417] width 150 height 25
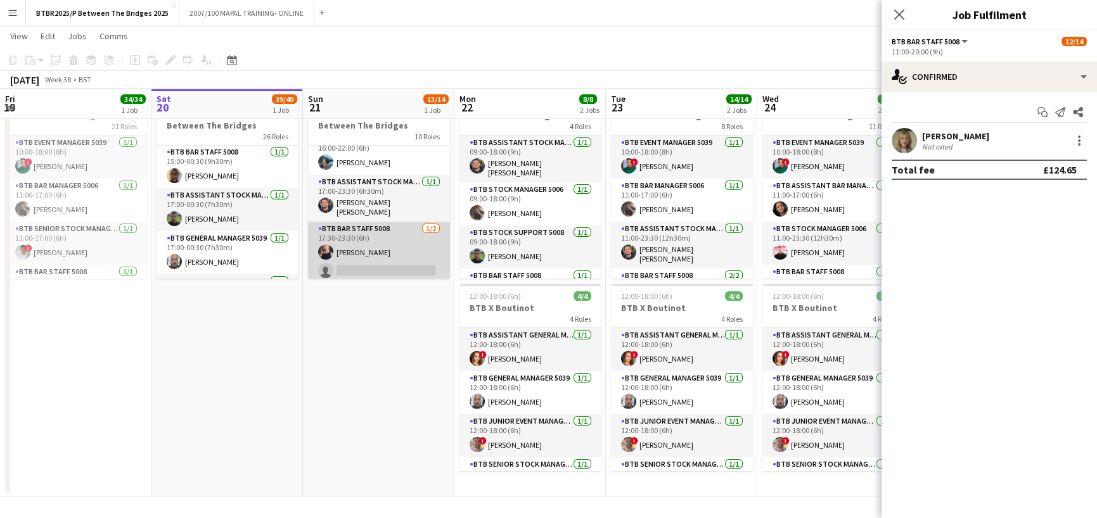
click at [391, 255] on app-card-role "BTB Bar Staff 5008 [DATE] 17:30-23:30 (6h) [PERSON_NAME] single-neutral-actions" at bounding box center [379, 252] width 142 height 61
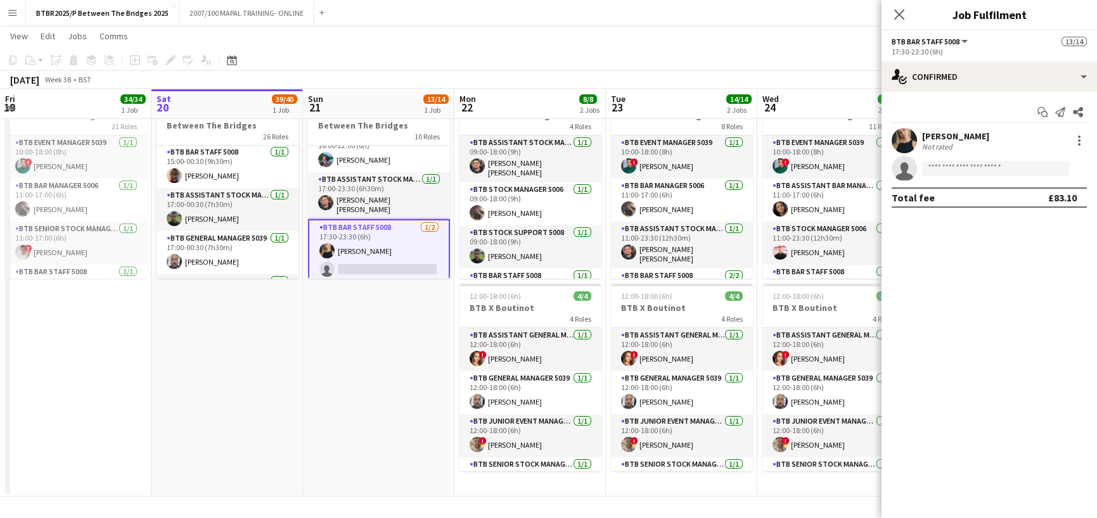
scroll to position [371, 0]
click at [1013, 167] on input at bounding box center [995, 168] width 147 height 15
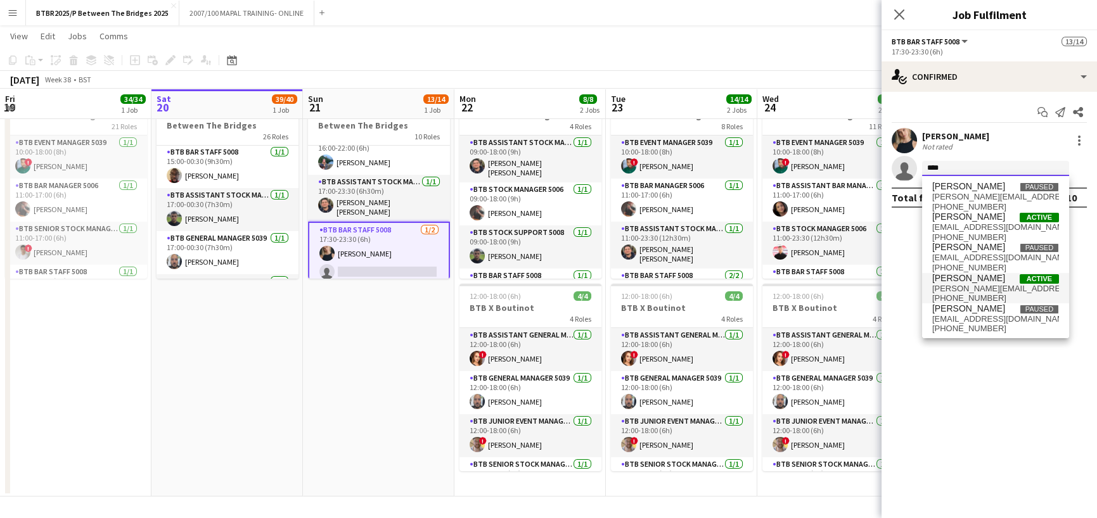
type input "****"
click at [982, 294] on span "[PHONE_NUMBER]" at bounding box center [995, 298] width 127 height 10
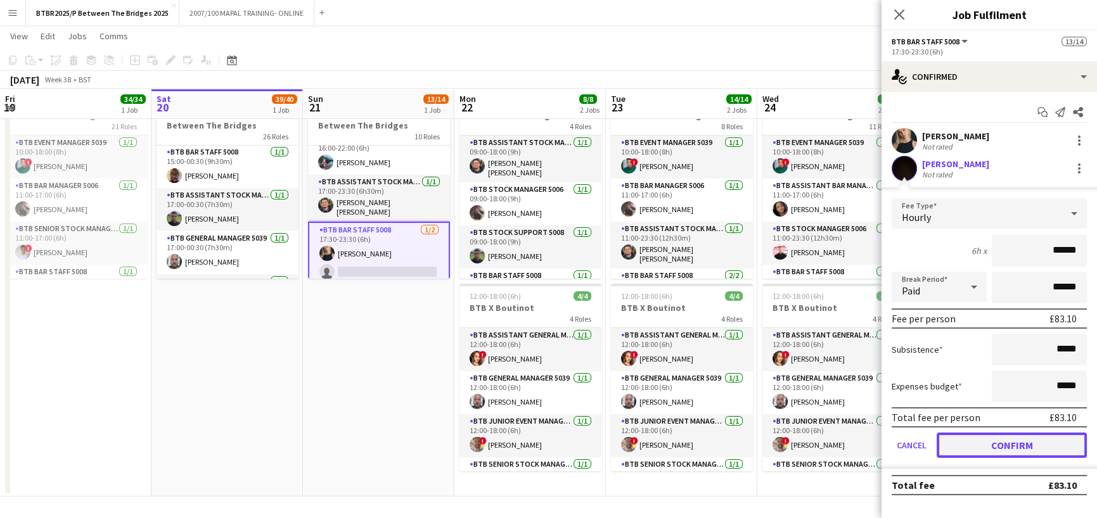
click at [996, 437] on button "Confirm" at bounding box center [1012, 445] width 150 height 25
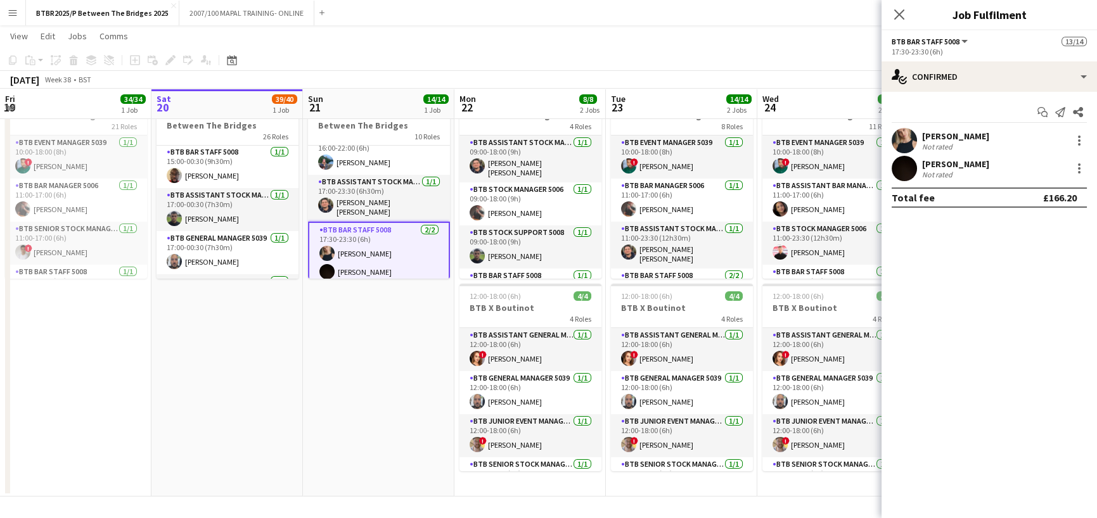
click at [831, 61] on app-toolbar "Copy Paste Paste Ctrl+V Paste with crew Ctrl+Shift+V Paste linked Job [GEOGRAPH…" at bounding box center [548, 60] width 1097 height 22
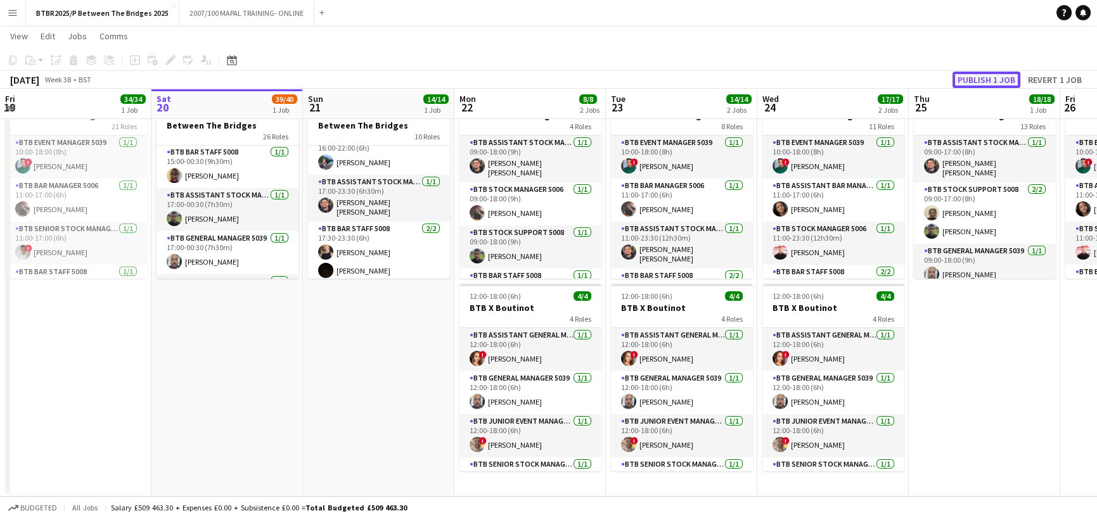
click at [987, 74] on button "Publish 1 job" at bounding box center [986, 80] width 68 height 16
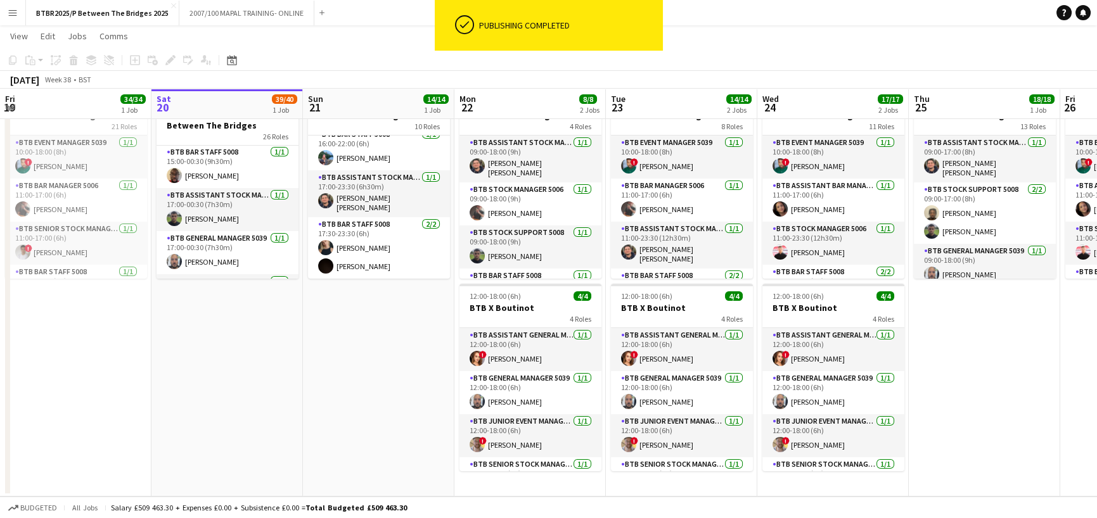
scroll to position [361, 0]
